Goal: Communication & Community: Answer question/provide support

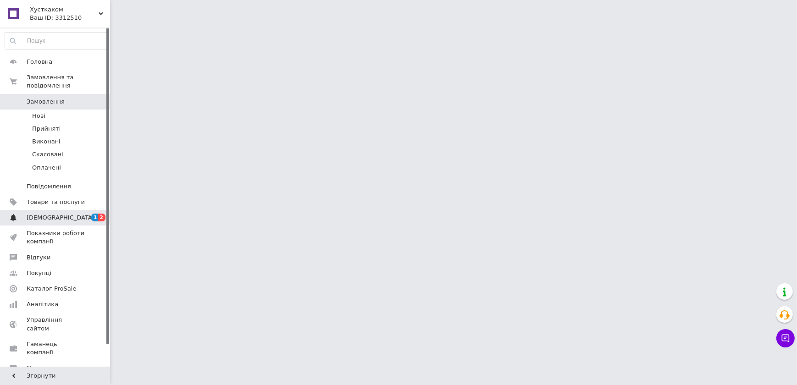
click at [96, 214] on span "1" at bounding box center [94, 218] width 7 height 8
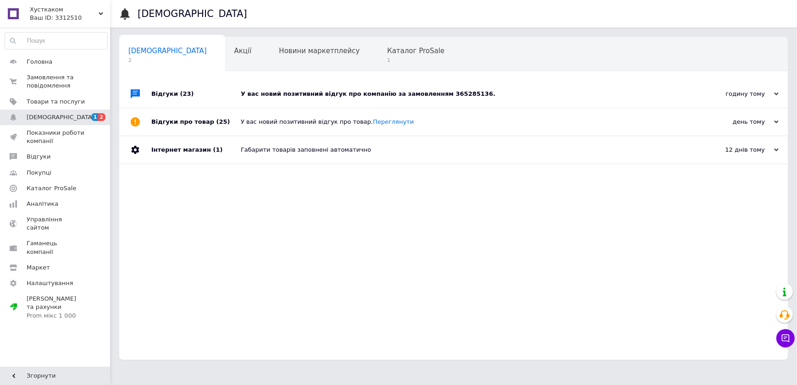
click at [276, 94] on div "У вас новий позитивний відгук про компанію за замовленням 365285136." at bounding box center [464, 94] width 446 height 8
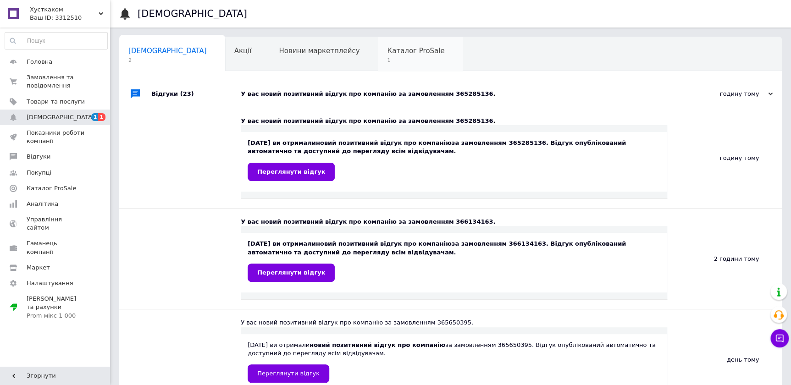
click at [387, 60] on span "1" at bounding box center [415, 60] width 57 height 7
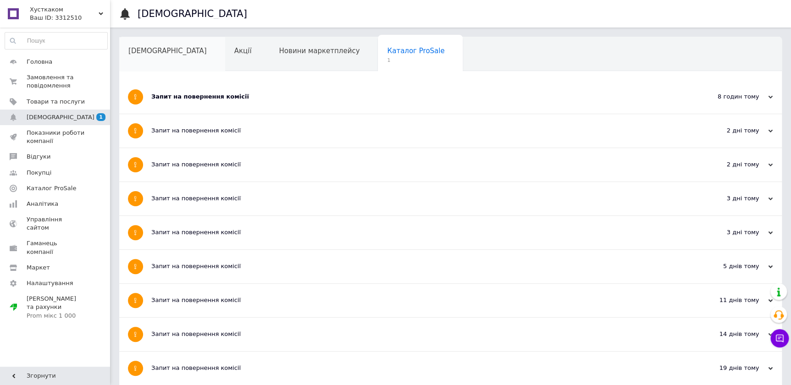
click at [149, 50] on span "[DEMOGRAPHIC_DATA]" at bounding box center [167, 51] width 78 height 8
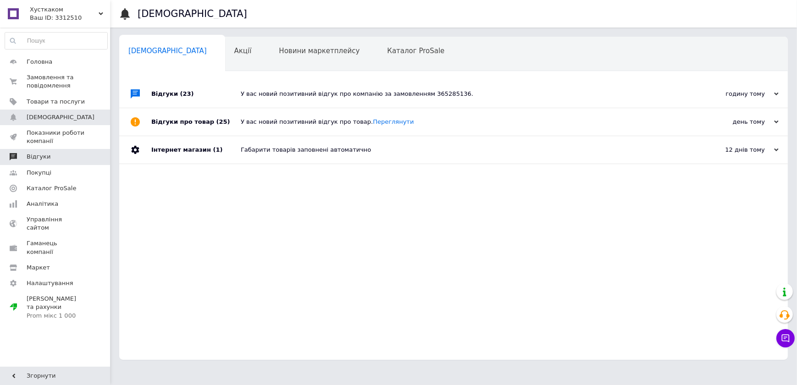
click at [45, 159] on span "Відгуки" at bounding box center [39, 157] width 24 height 8
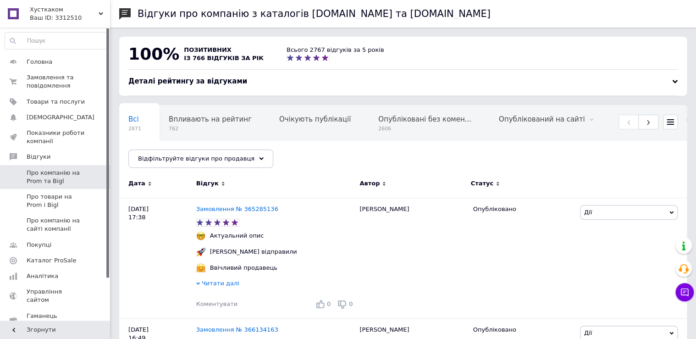
drag, startPoint x: 794, startPoint y: 0, endPoint x: 412, endPoint y: 166, distance: 417.3
click at [437, 163] on div "Всі 2871 Впливають на рейтинг 762 Очікують публікації 0 Опубліковані без комен.…" at bounding box center [402, 141] width 567 height 76
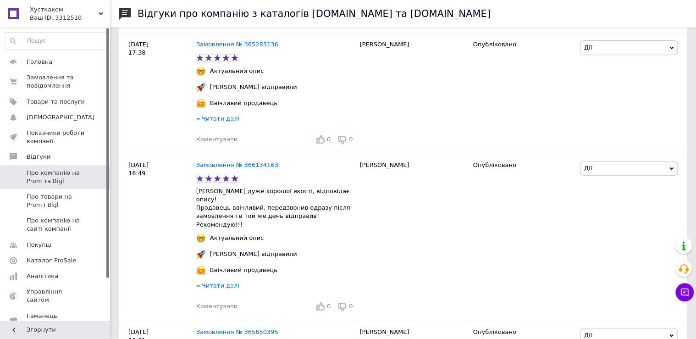
scroll to position [171, 0]
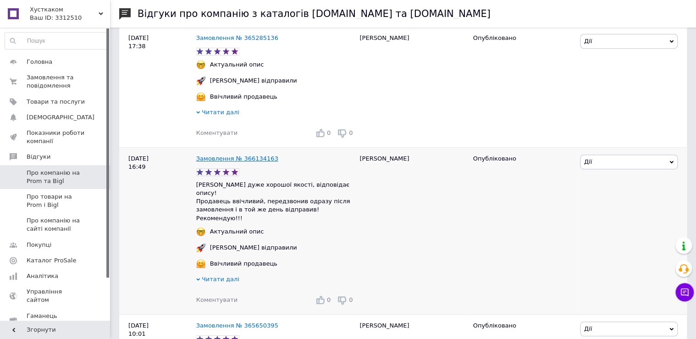
click at [251, 159] on link "Замовлення № 366134163" at bounding box center [237, 158] width 82 height 7
click at [214, 296] on span "Коментувати" at bounding box center [216, 299] width 41 height 7
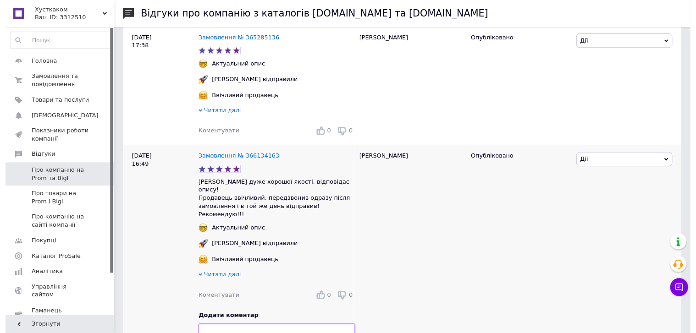
scroll to position [342, 0]
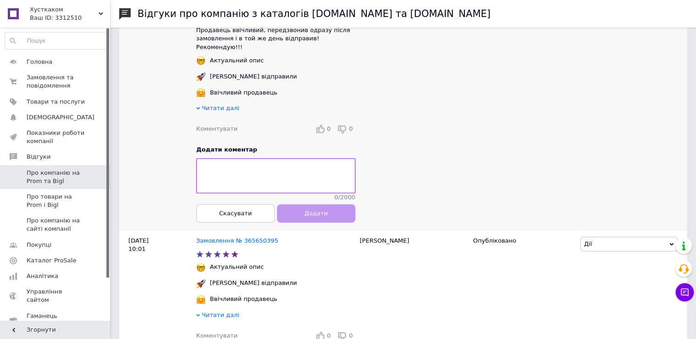
click at [231, 165] on textarea at bounding box center [275, 175] width 159 height 35
type textarea "Дякуємо !"
click at [303, 216] on button "Додати" at bounding box center [316, 213] width 78 height 18
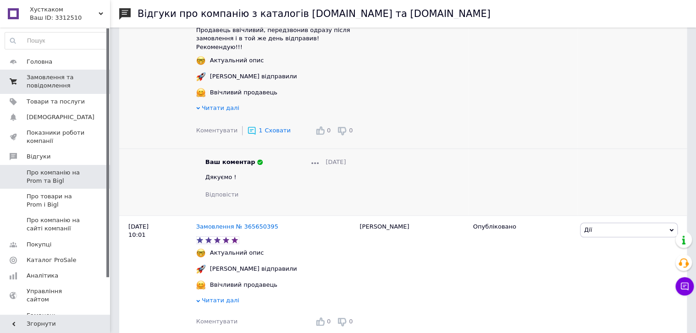
click at [57, 75] on span "Замовлення та повідомлення" at bounding box center [56, 81] width 58 height 16
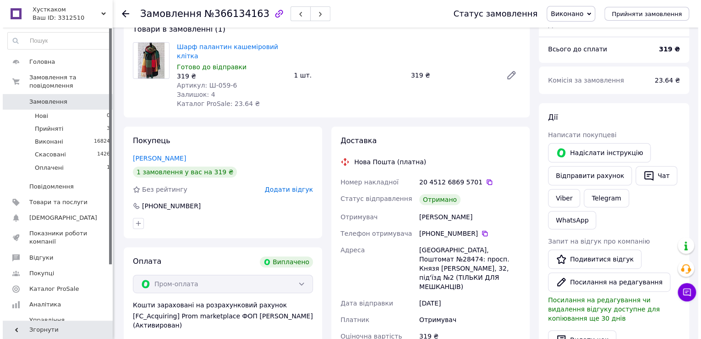
scroll to position [85, 0]
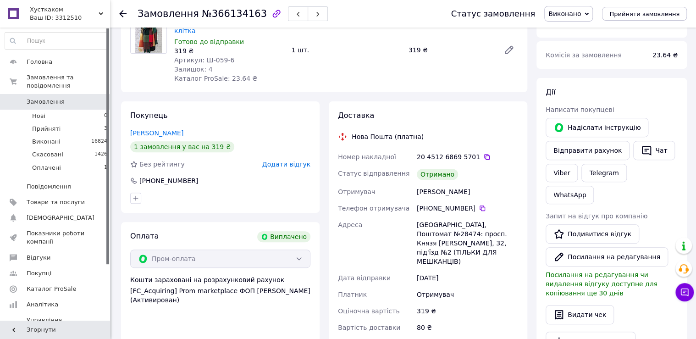
click at [274, 168] on span "Додати відгук" at bounding box center [286, 163] width 48 height 7
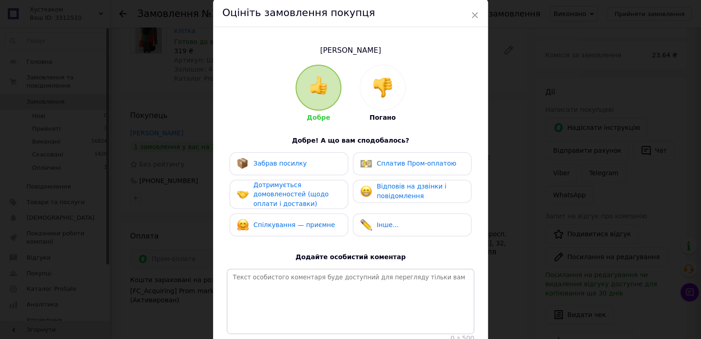
scroll to position [0, 0]
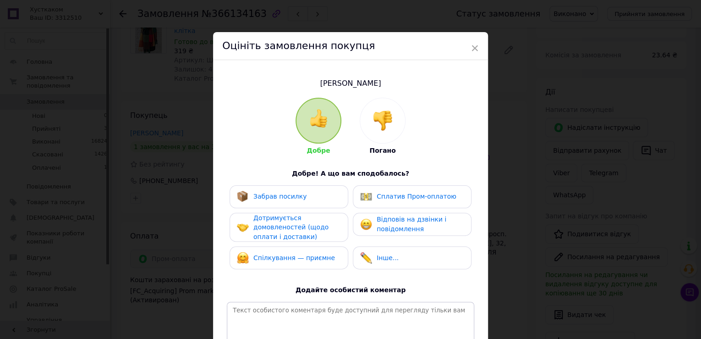
click at [513, 126] on div "× Оцініть замовлення покупця [PERSON_NAME] Добре Погано Добре! А що вам сподоба…" at bounding box center [350, 169] width 701 height 339
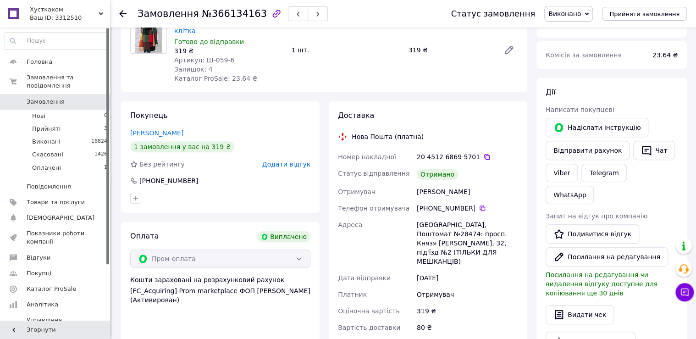
click at [262, 168] on span "Додати відгук" at bounding box center [286, 163] width 48 height 7
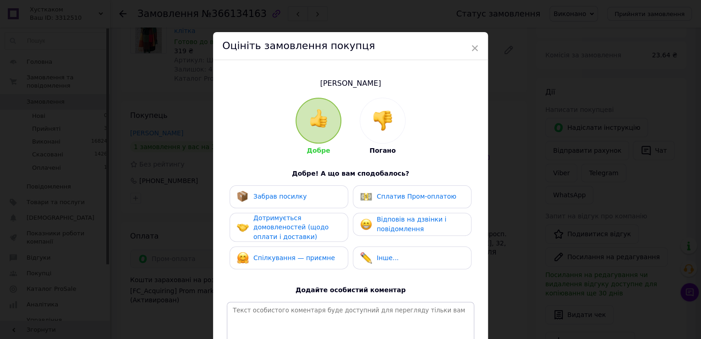
click at [282, 201] on div "Забрав посилку" at bounding box center [280, 197] width 54 height 10
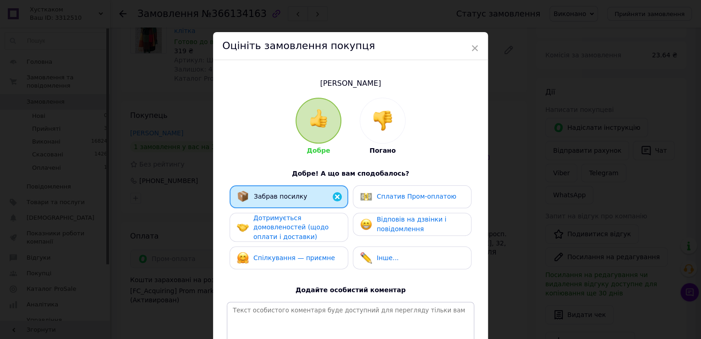
drag, startPoint x: 290, startPoint y: 244, endPoint x: 294, endPoint y: 270, distance: 26.4
click at [290, 240] on span "Дотримується домовленостей (щодо оплати і доставки)" at bounding box center [290, 227] width 75 height 26
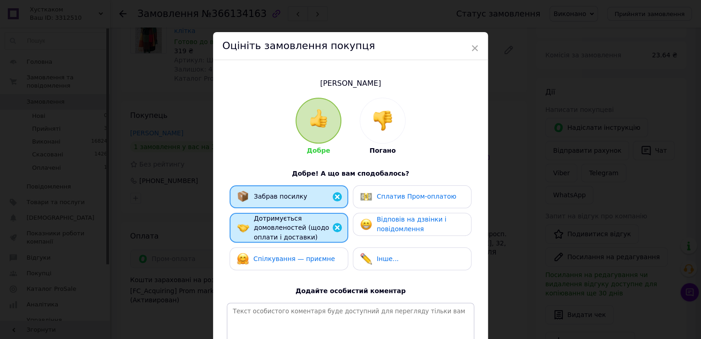
drag, startPoint x: 294, startPoint y: 302, endPoint x: 358, endPoint y: 268, distance: 73.0
click at [295, 264] on div "Спілкування — приємне" at bounding box center [294, 259] width 82 height 10
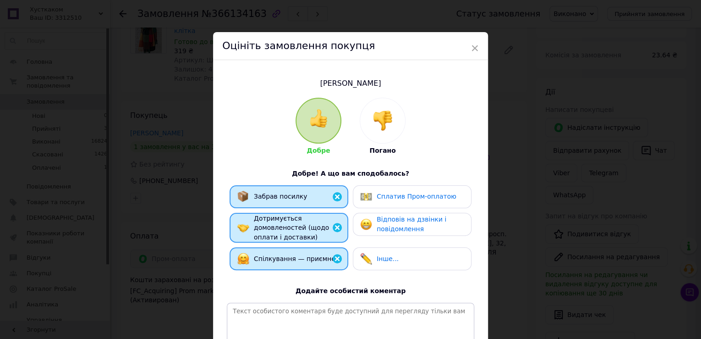
click at [388, 232] on span "Відповів на дзвінки і повідомлення" at bounding box center [412, 223] width 70 height 17
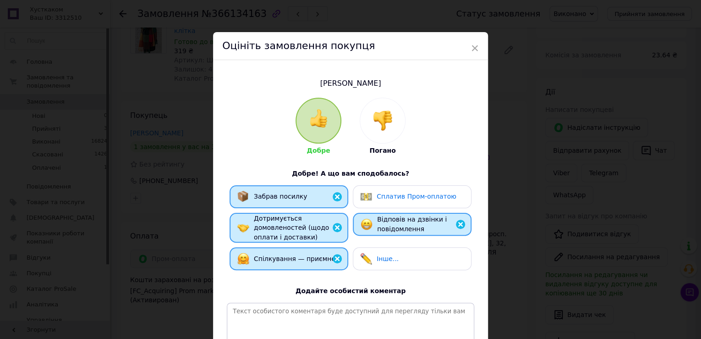
click at [407, 200] on span "Сплатив Пром-оплатою" at bounding box center [417, 195] width 80 height 7
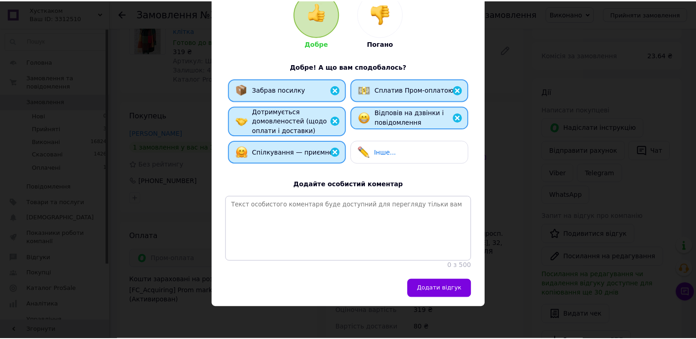
scroll to position [188, 0]
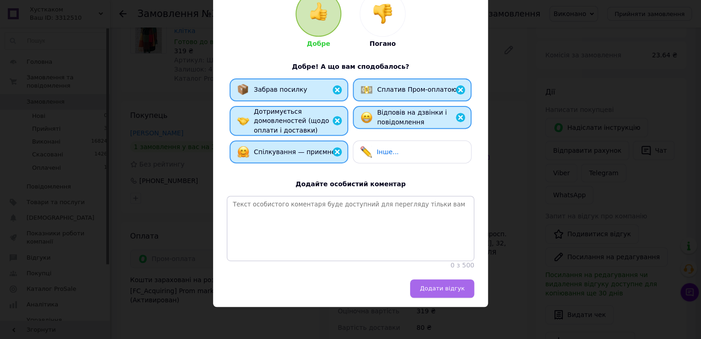
click at [448, 290] on span "Додати відгук" at bounding box center [442, 288] width 45 height 7
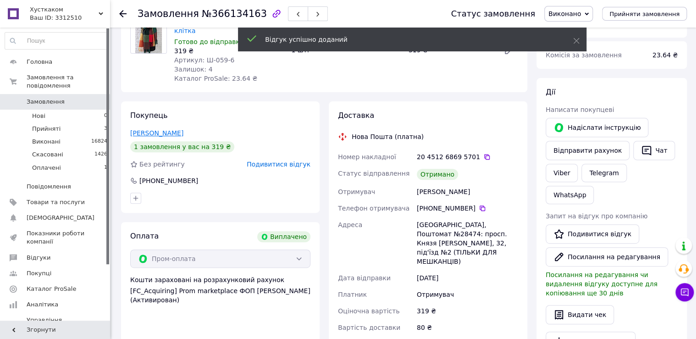
click at [183, 137] on link "[PERSON_NAME]" at bounding box center [156, 132] width 53 height 7
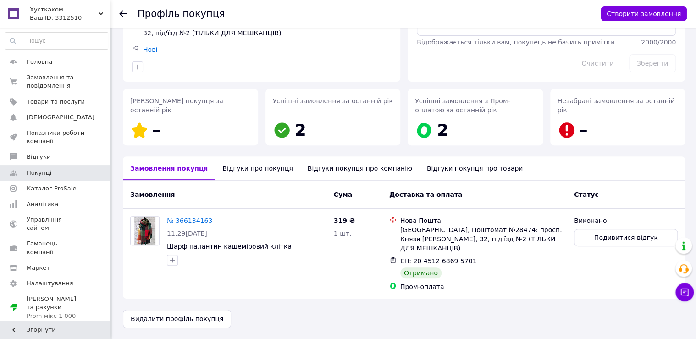
click at [281, 156] on div "Відгуки про покупця" at bounding box center [257, 168] width 85 height 24
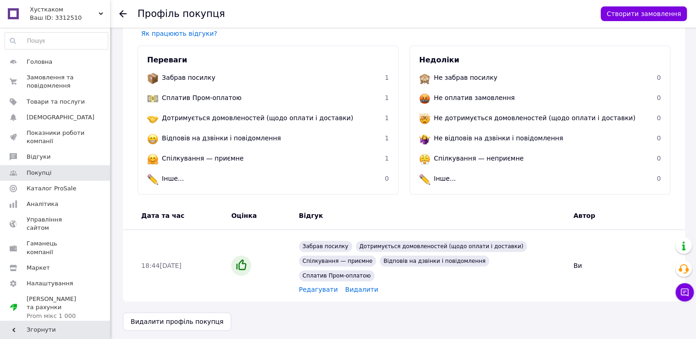
scroll to position [72, 0]
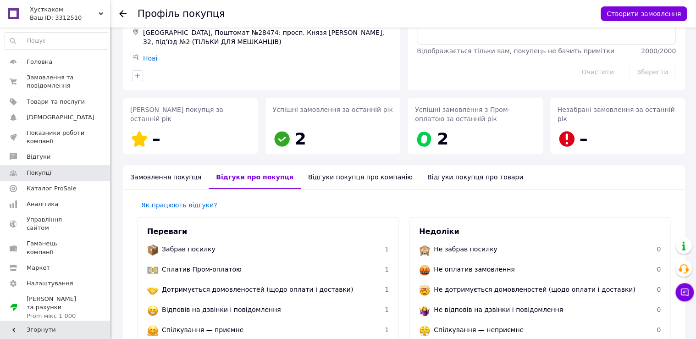
click at [409, 189] on div "Відгуки покупця про компанію" at bounding box center [360, 177] width 119 height 24
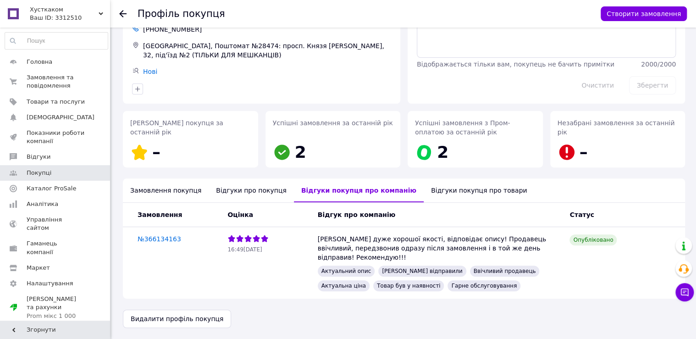
scroll to position [114, 0]
click at [505, 178] on div "Відгуки покупця про товари" at bounding box center [478, 190] width 110 height 24
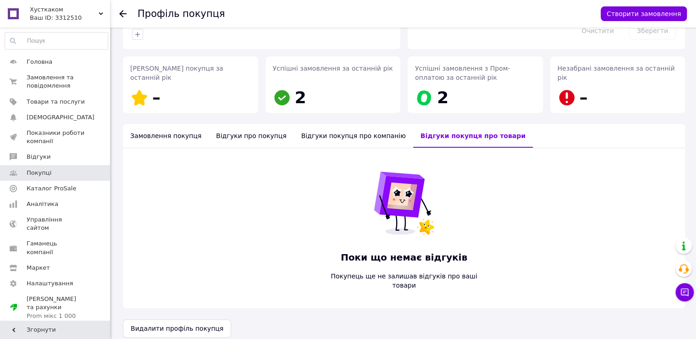
click at [286, 148] on div "Відгуки про покупця" at bounding box center [251, 136] width 85 height 24
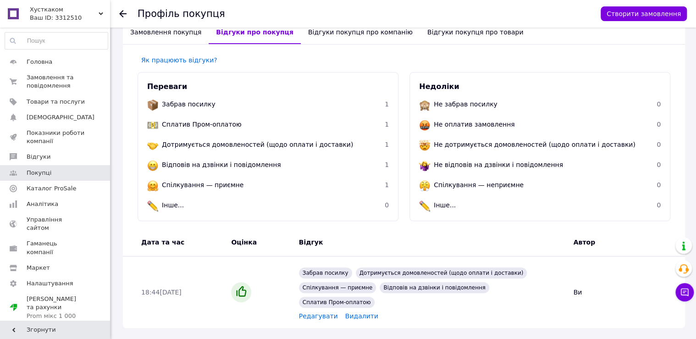
scroll to position [226, 0]
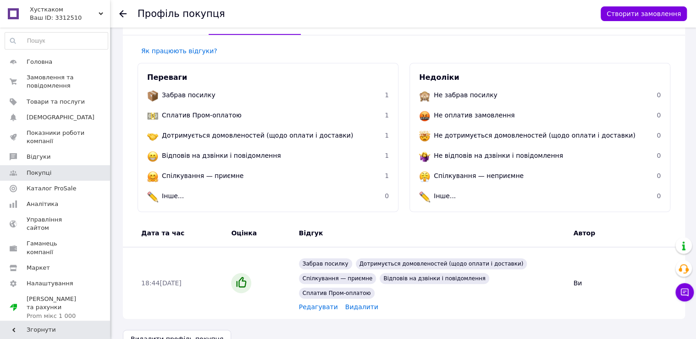
click at [185, 35] on div "Замовлення покупця" at bounding box center [166, 23] width 86 height 24
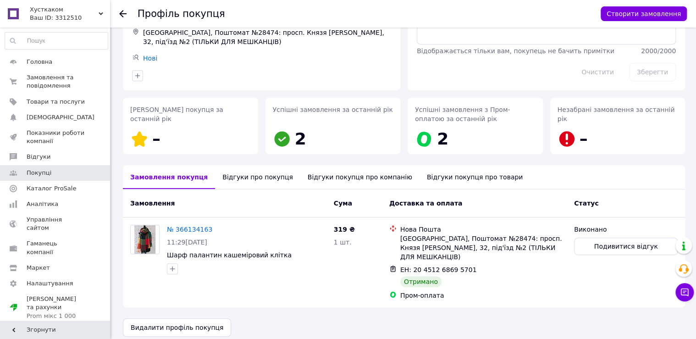
scroll to position [0, 0]
